Goal: Task Accomplishment & Management: Manage account settings

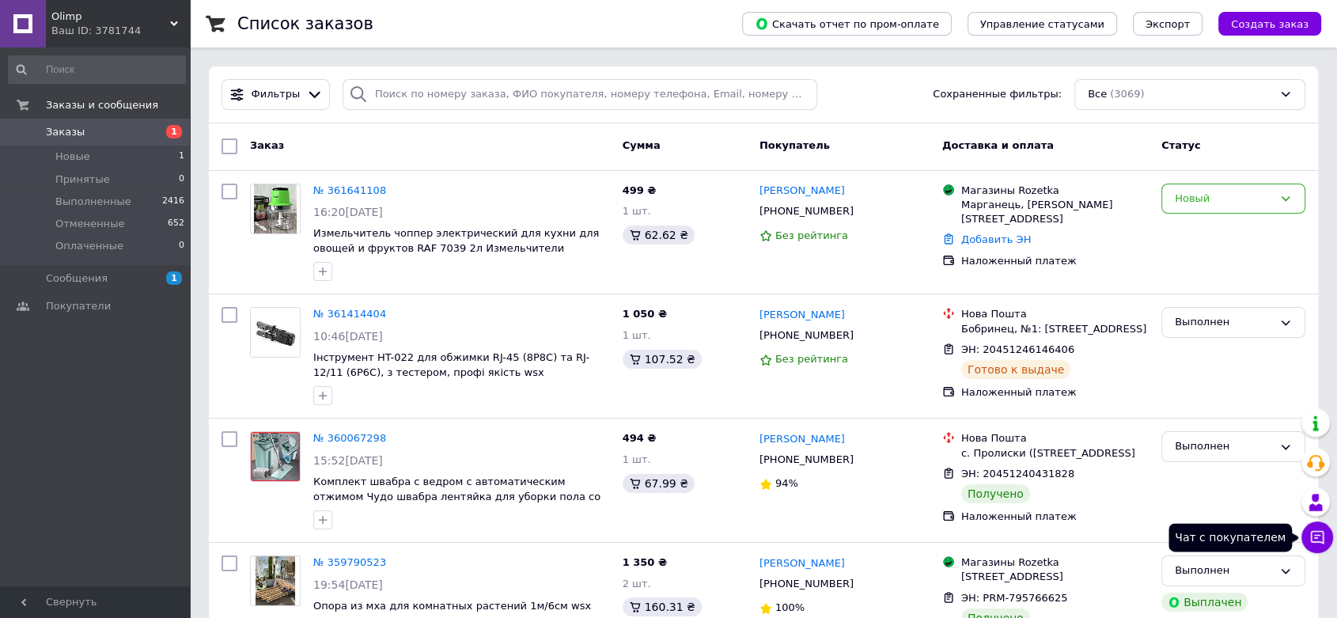
click at [1319, 532] on icon at bounding box center [1317, 537] width 16 height 16
